Goal: Transaction & Acquisition: Purchase product/service

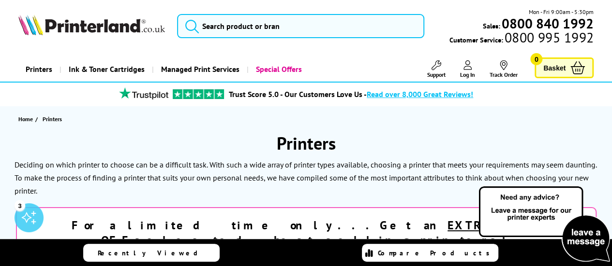
click at [46, 66] on link "Printers" at bounding box center [38, 69] width 41 height 25
click at [43, 68] on link "Printers" at bounding box center [38, 69] width 41 height 25
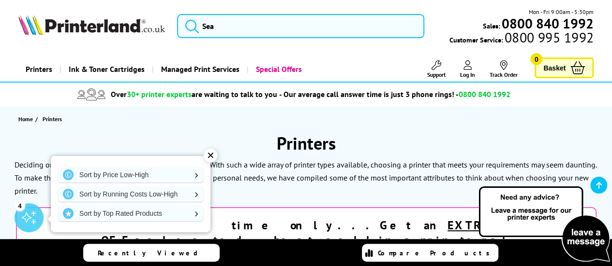
scroll to position [162, 0]
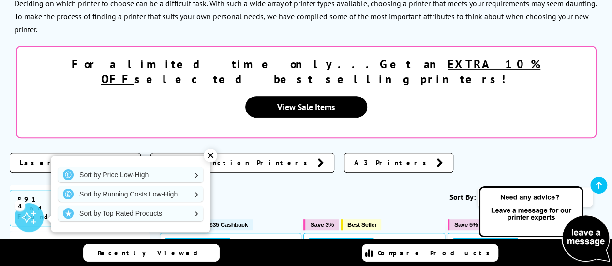
click at [302, 185] on div "Sort By: Popularity Rating Price - Low to High Price - High to Low Running Cost…" at bounding box center [376, 197] width 433 height 24
click at [290, 185] on div "Sort By: Popularity Rating Price - Low to High Price - High to Low Running Cost…" at bounding box center [376, 197] width 433 height 24
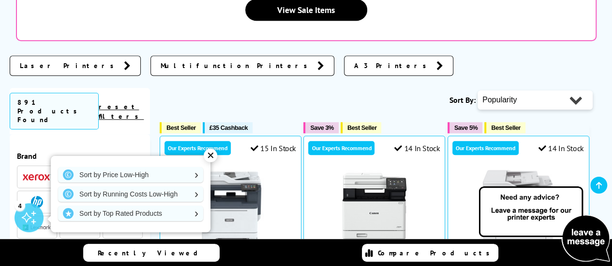
scroll to position [259, 0]
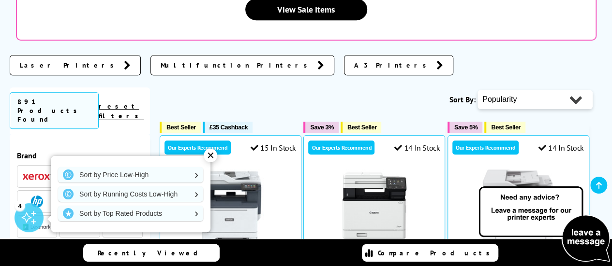
click at [119, 173] on img at bounding box center [122, 176] width 29 height 7
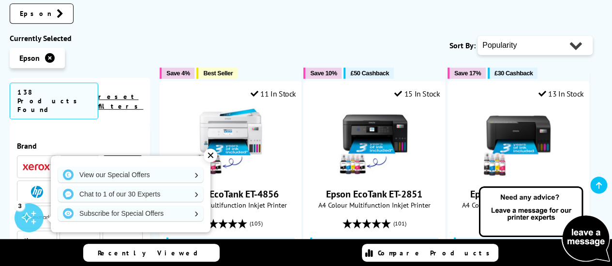
click at [212, 157] on div "✕" at bounding box center [211, 156] width 14 height 14
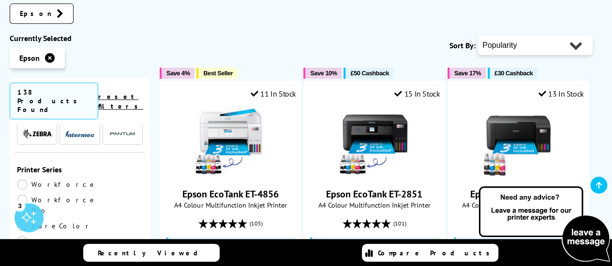
scroll to position [125, 0]
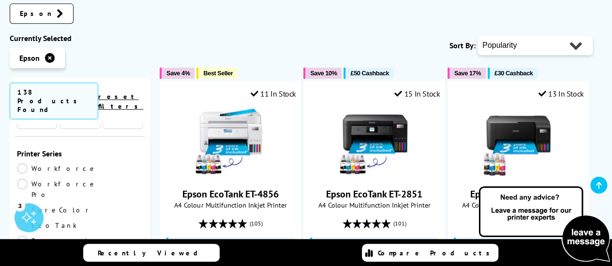
click at [80, 221] on link "EcoTank" at bounding box center [48, 226] width 63 height 11
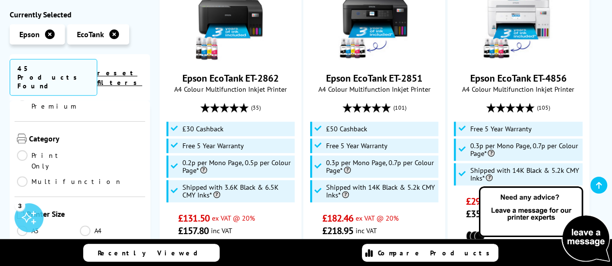
scroll to position [181, 0]
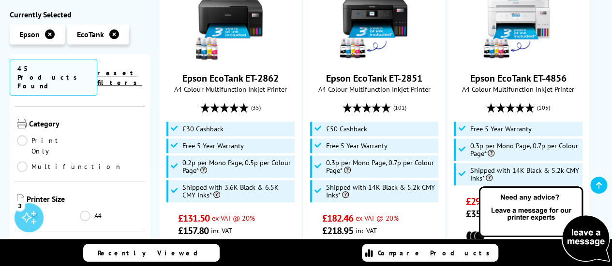
click at [83, 211] on link "A4" at bounding box center [111, 216] width 63 height 11
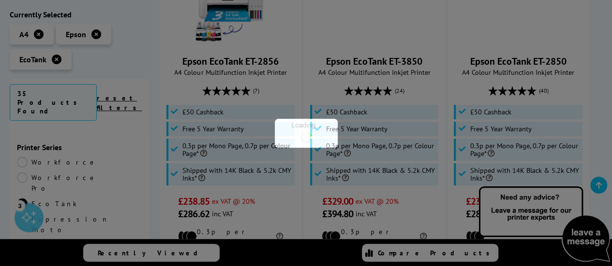
scroll to position [181, 0]
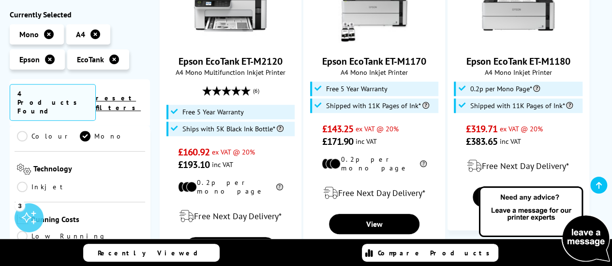
scroll to position [192, 0]
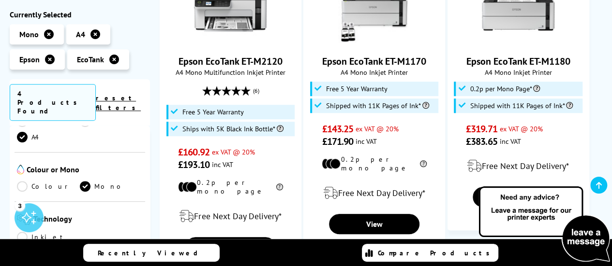
click at [24, 232] on link "Inkjet" at bounding box center [48, 237] width 63 height 11
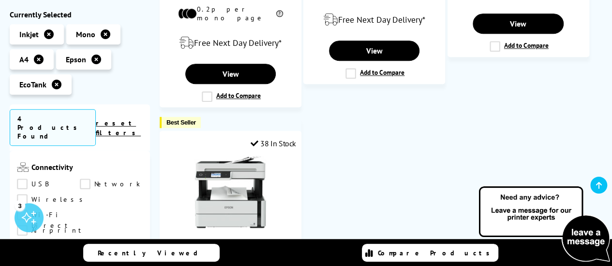
scroll to position [395, 0]
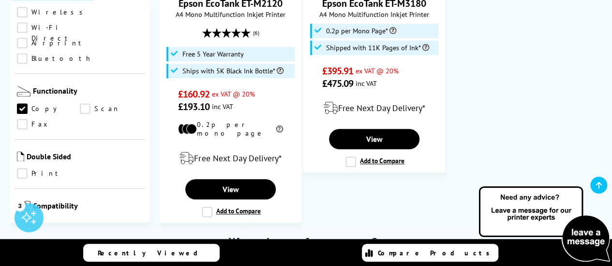
scroll to position [316, 0]
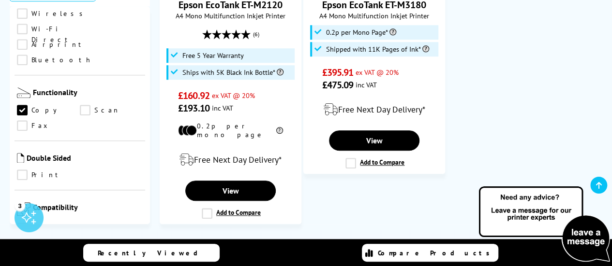
click at [84, 105] on link "Scan" at bounding box center [111, 110] width 63 height 11
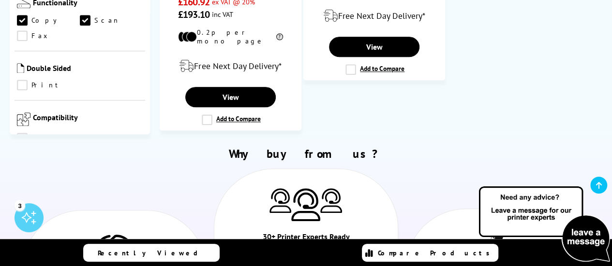
scroll to position [410, 0]
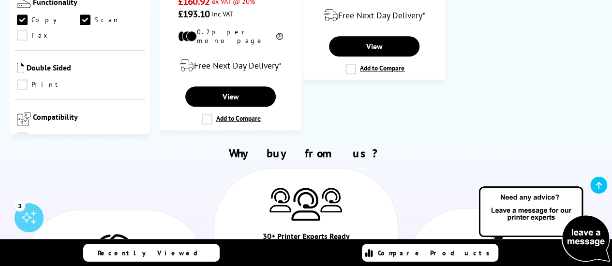
click at [24, 133] on link "Windows" at bounding box center [51, 138] width 69 height 11
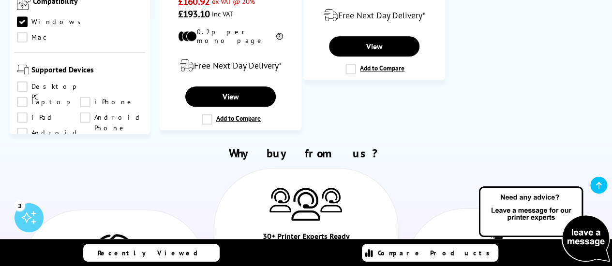
scroll to position [512, 0]
click at [22, 181] on link "A4" at bounding box center [48, 186] width 63 height 11
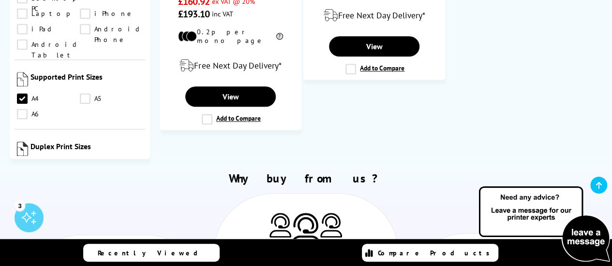
scroll to position [626, 0]
click at [22, 140] on img at bounding box center [22, 147] width 11 height 15
click at [23, 162] on link "A4" at bounding box center [48, 167] width 63 height 11
